Goal: Learn about a topic: Learn about a topic

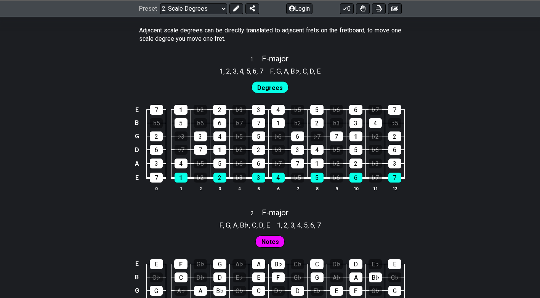
scroll to position [534, 0]
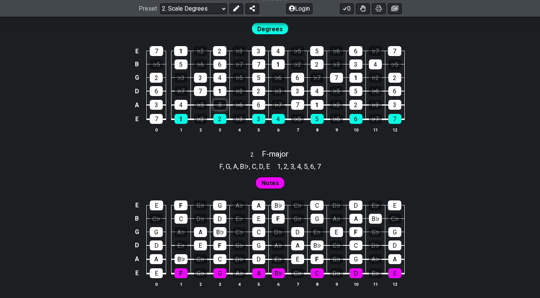
click at [219, 107] on div "5" at bounding box center [220, 105] width 13 height 10
click at [219, 120] on div "2" at bounding box center [220, 119] width 13 height 10
click at [261, 91] on div "2" at bounding box center [258, 91] width 13 height 10
click at [259, 99] on td "6" at bounding box center [258, 98] width 19 height 14
click at [259, 101] on div "6" at bounding box center [258, 105] width 13 height 10
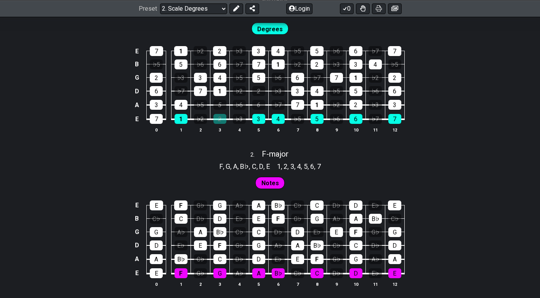
click at [256, 71] on td "5" at bounding box center [258, 70] width 19 height 13
click at [255, 79] on div "5" at bounding box center [258, 78] width 13 height 10
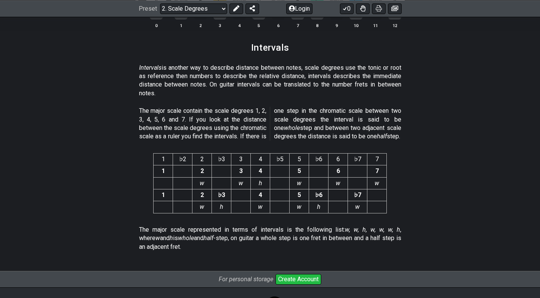
scroll to position [2001, 0]
